Goal: Information Seeking & Learning: Understand process/instructions

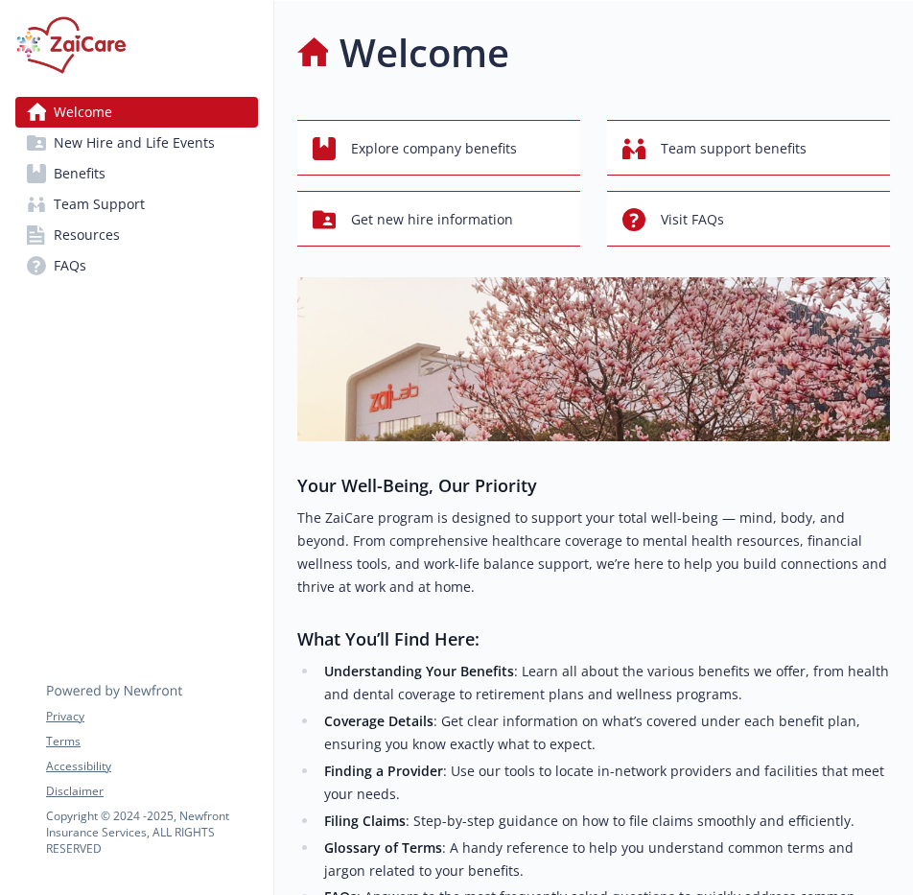
click at [790, 497] on h3 "Your Well-Being, Our Priority" at bounding box center [593, 485] width 593 height 27
click at [478, 144] on span "Explore company benefits" at bounding box center [434, 148] width 166 height 36
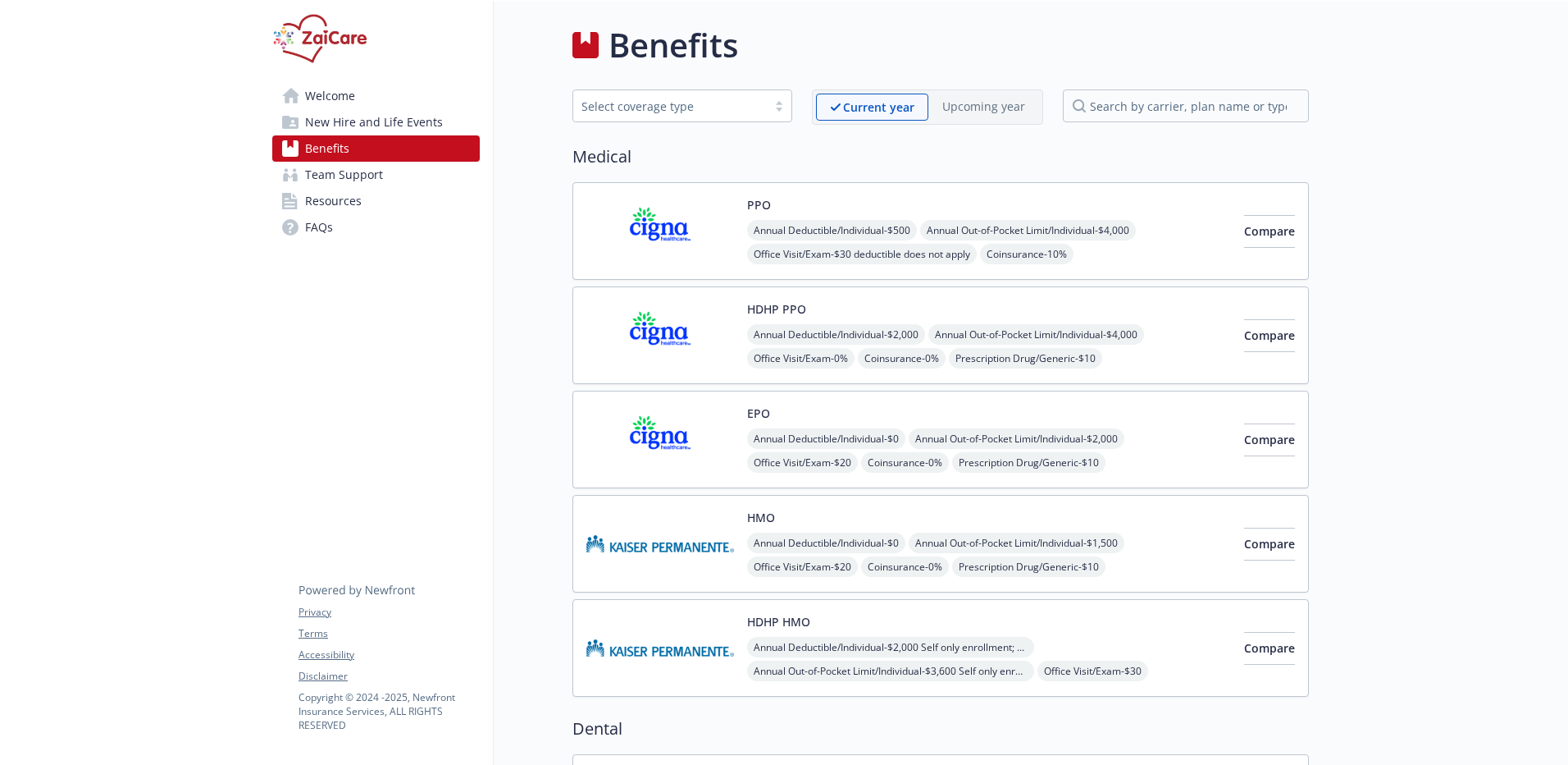
click at [334, 98] on span "Welcome" at bounding box center [330, 96] width 50 height 27
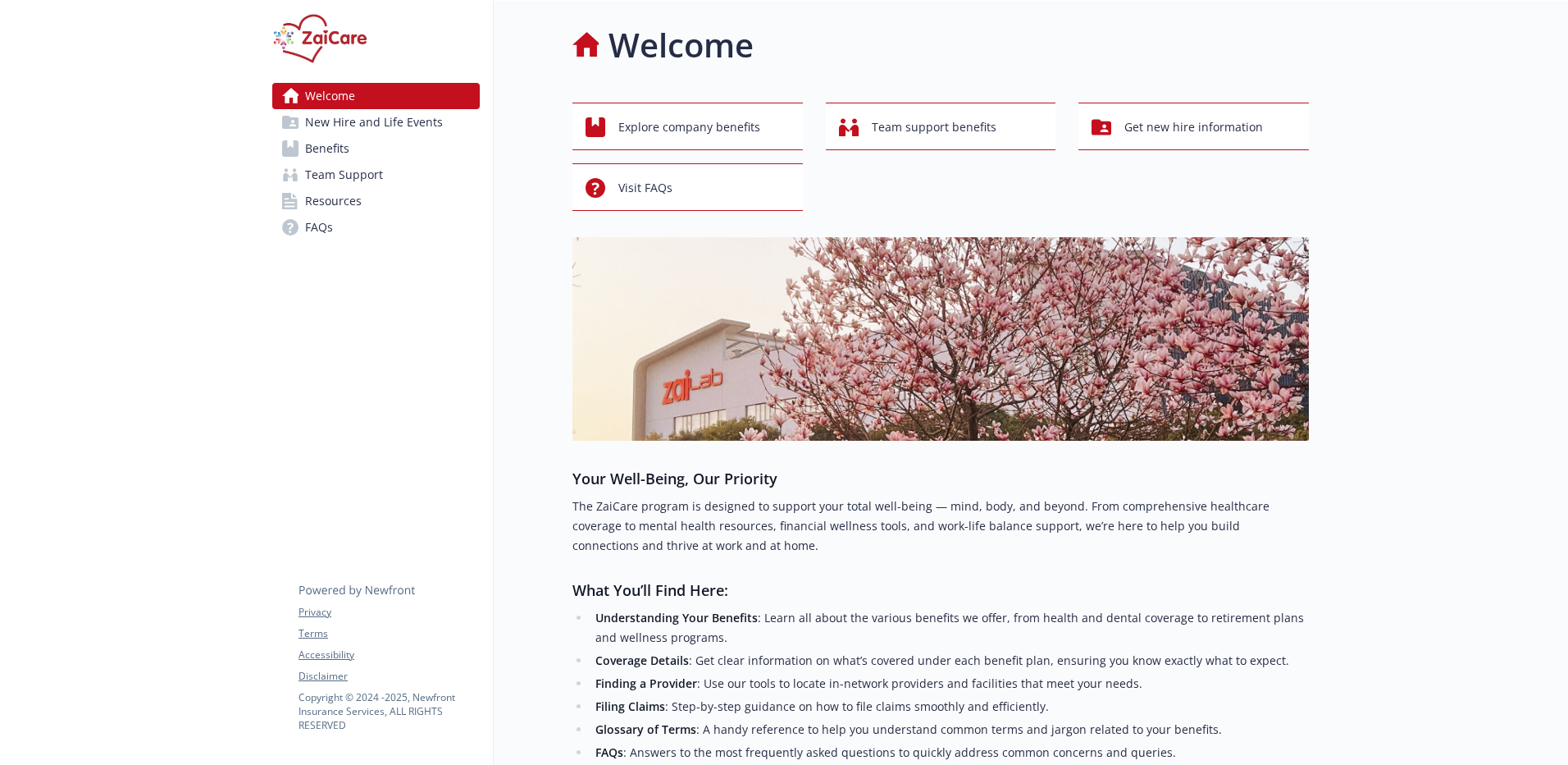
click at [334, 117] on span "New Hire and Life Events" at bounding box center [374, 122] width 138 height 27
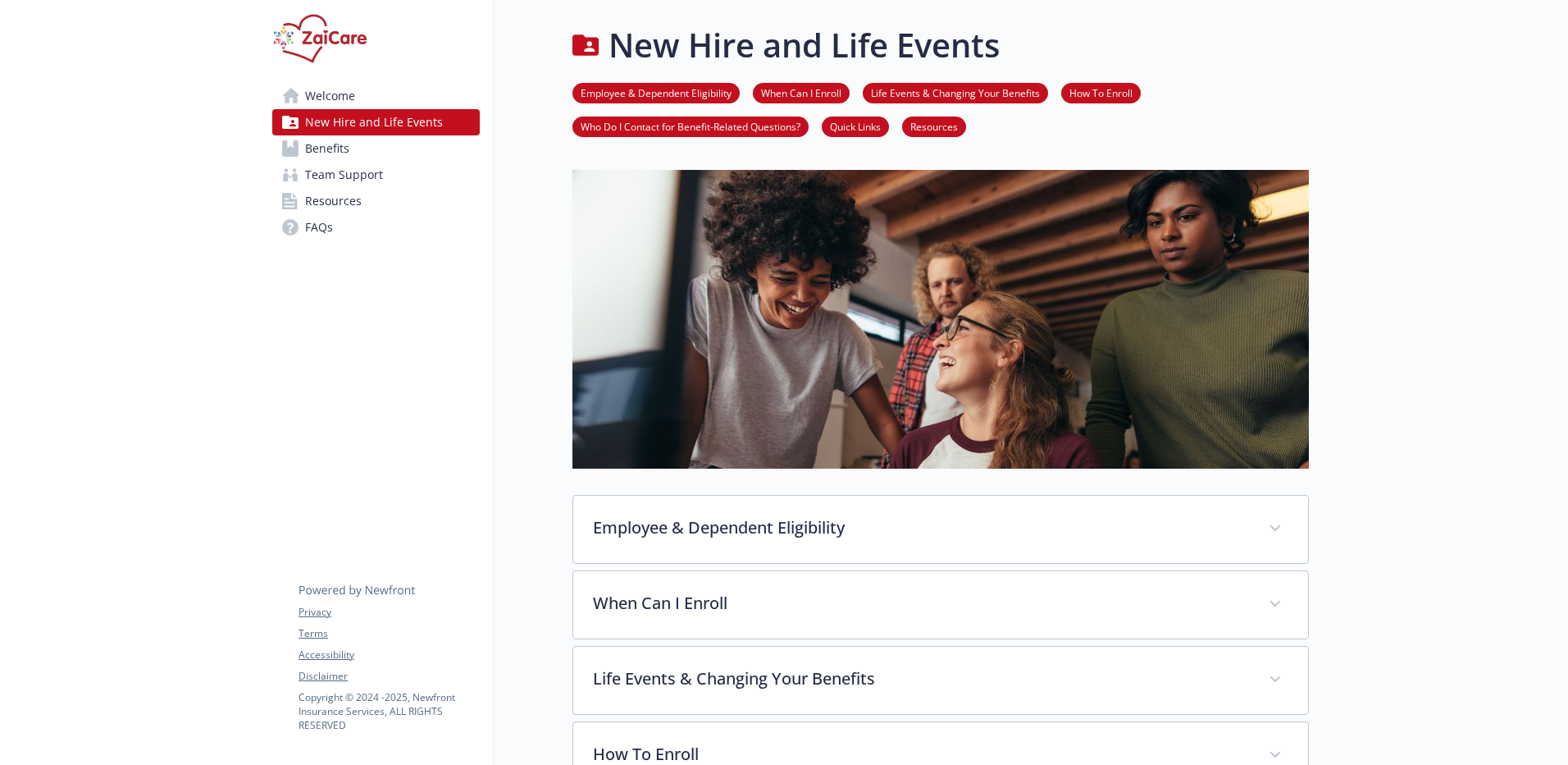
click at [780, 93] on link "When Can I Enroll" at bounding box center [801, 92] width 97 height 15
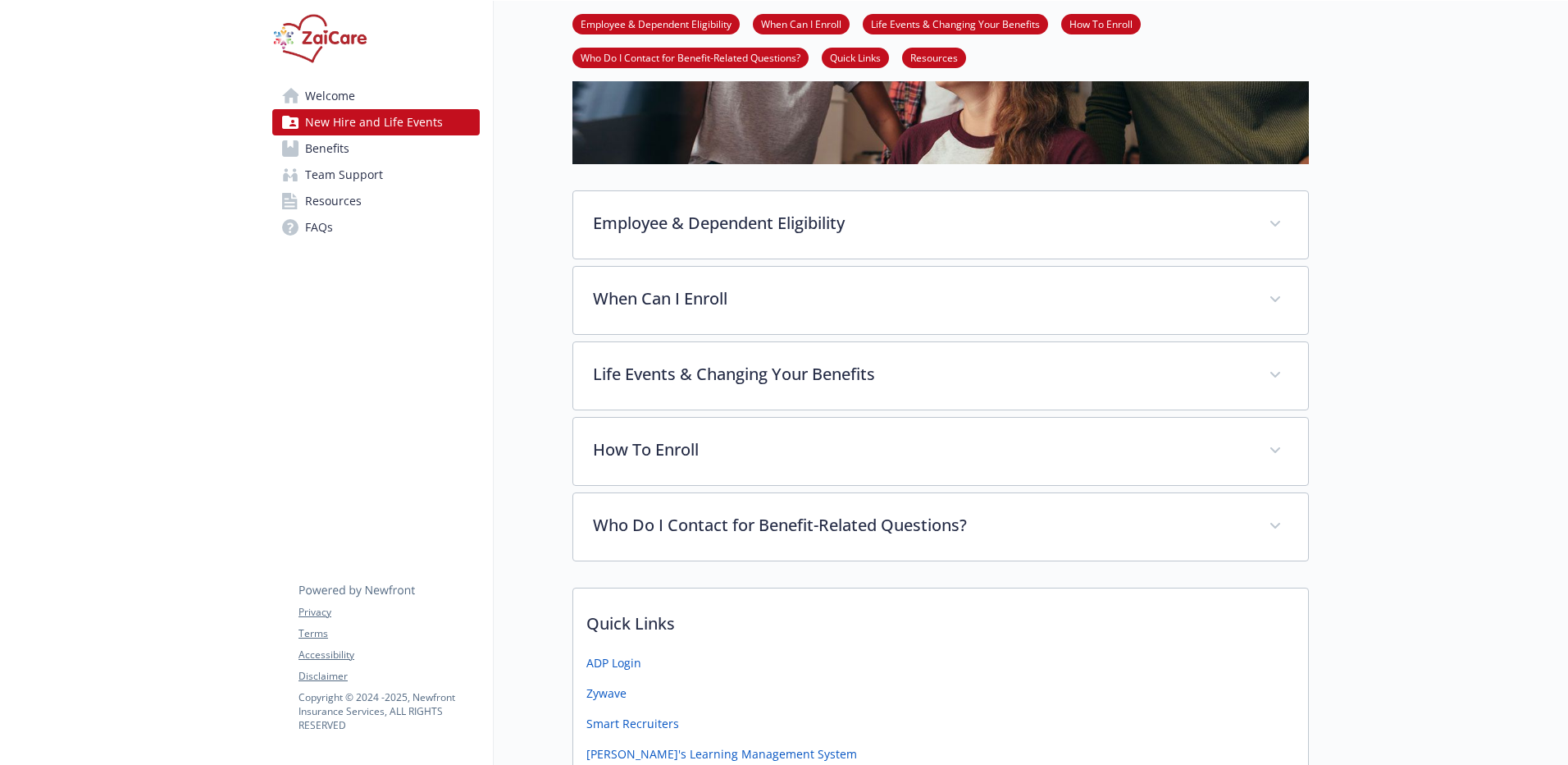
scroll to position [486, 12]
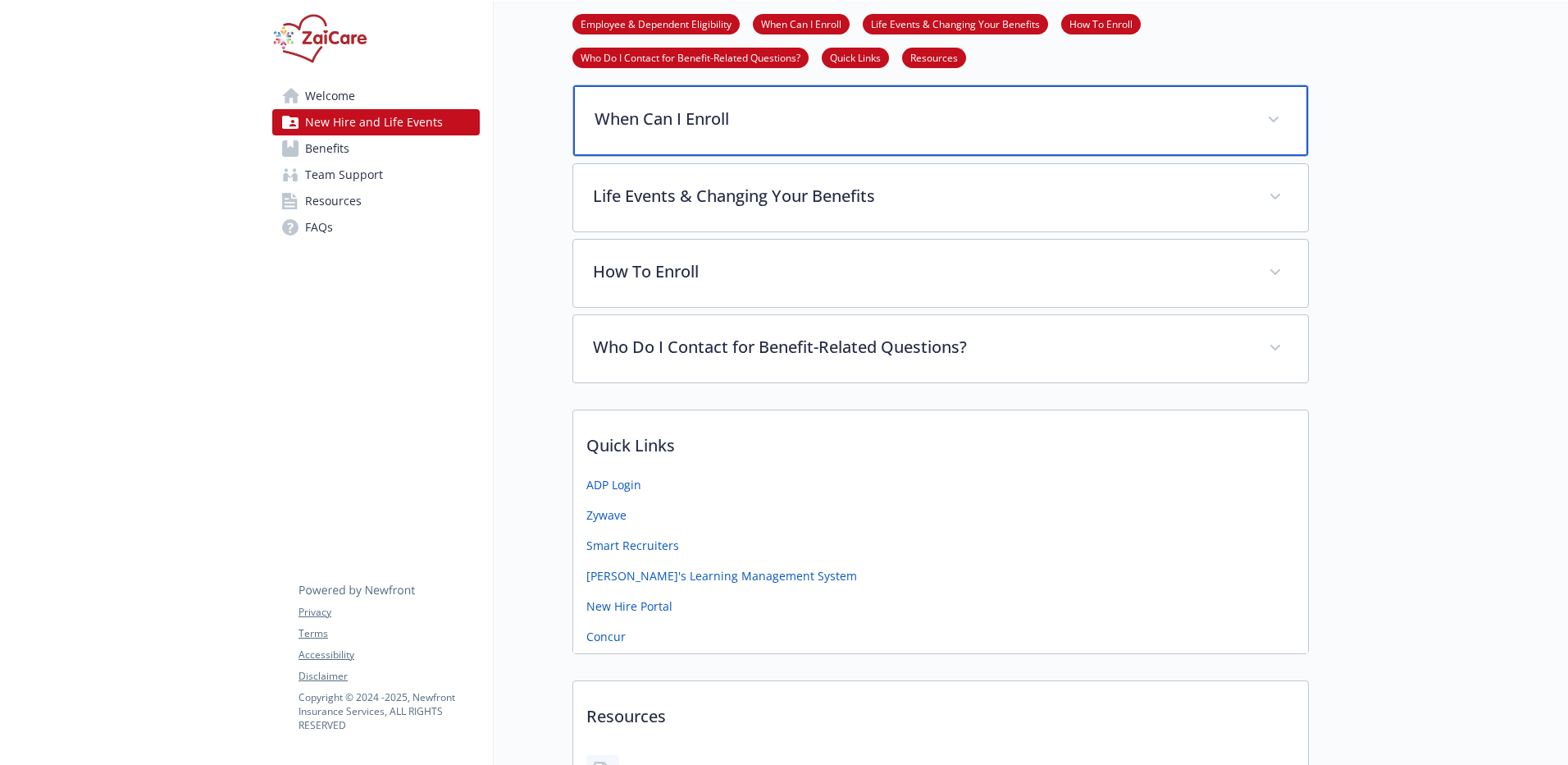
click at [743, 112] on p "When Can I Enroll" at bounding box center [920, 119] width 653 height 25
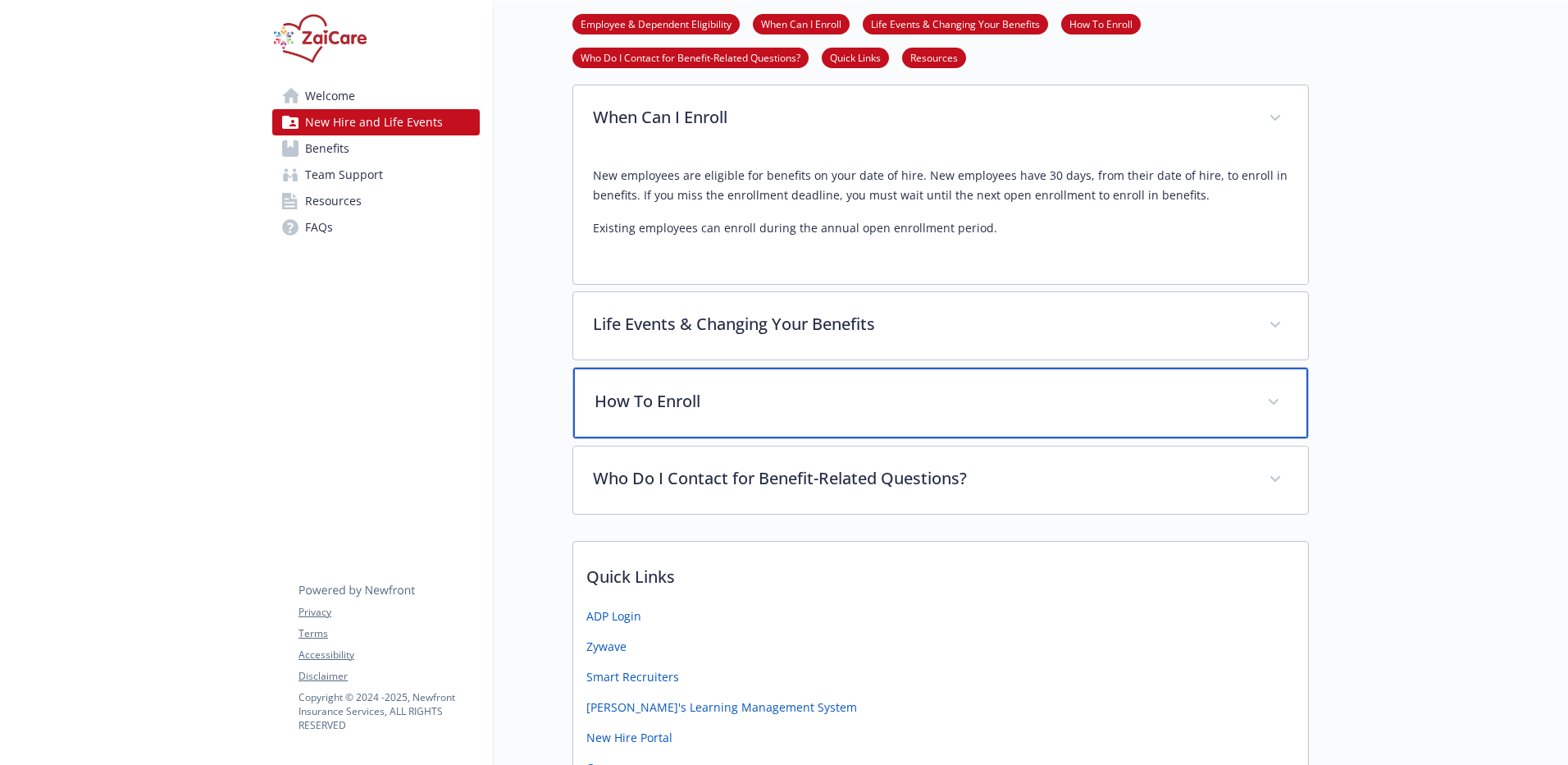
click at [666, 392] on p "How To Enroll" at bounding box center [920, 401] width 653 height 25
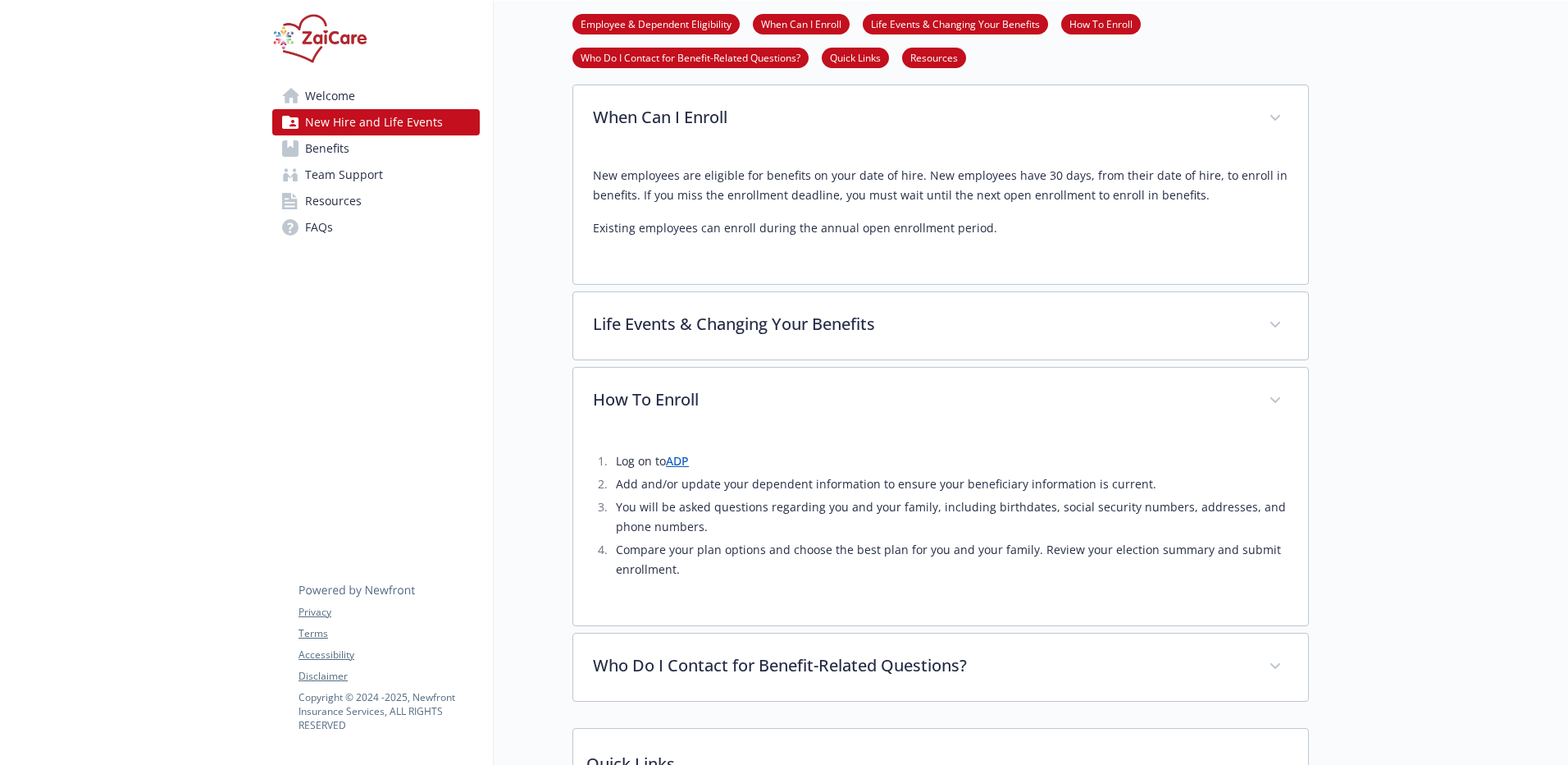
click at [671, 460] on link "ADP" at bounding box center [677, 460] width 23 height 15
